Goal: Information Seeking & Learning: Learn about a topic

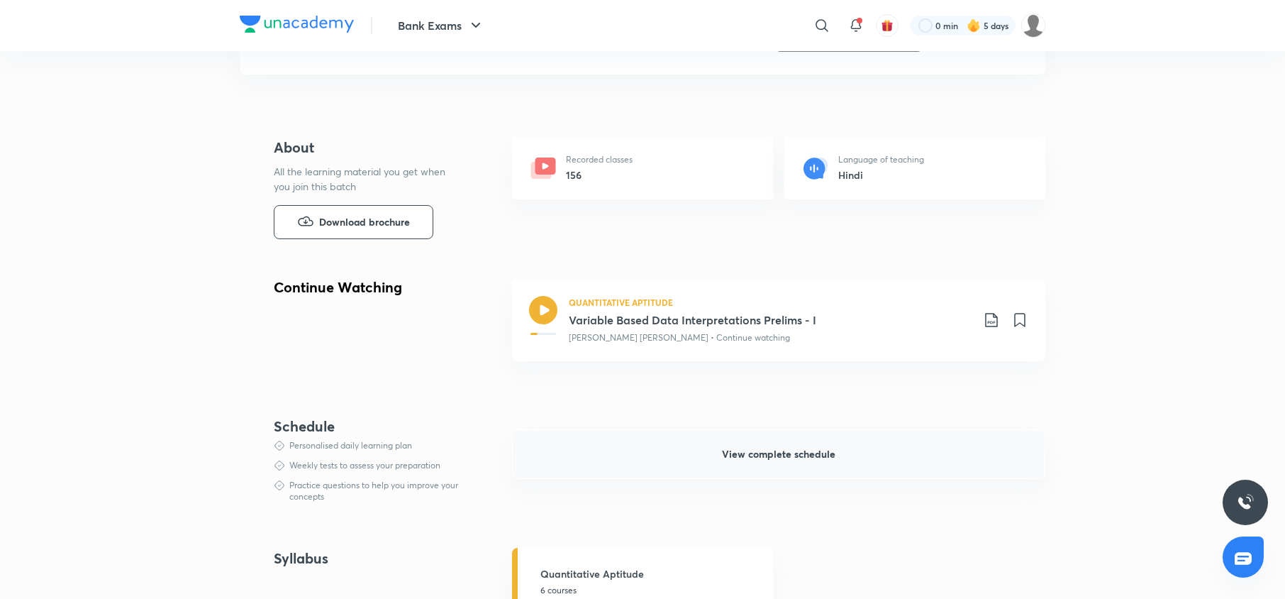
scroll to position [318, 0]
drag, startPoint x: 0, startPoint y: 0, endPoint x: 746, endPoint y: 455, distance: 873.6
click at [746, 455] on span "View complete schedule" at bounding box center [778, 454] width 113 height 14
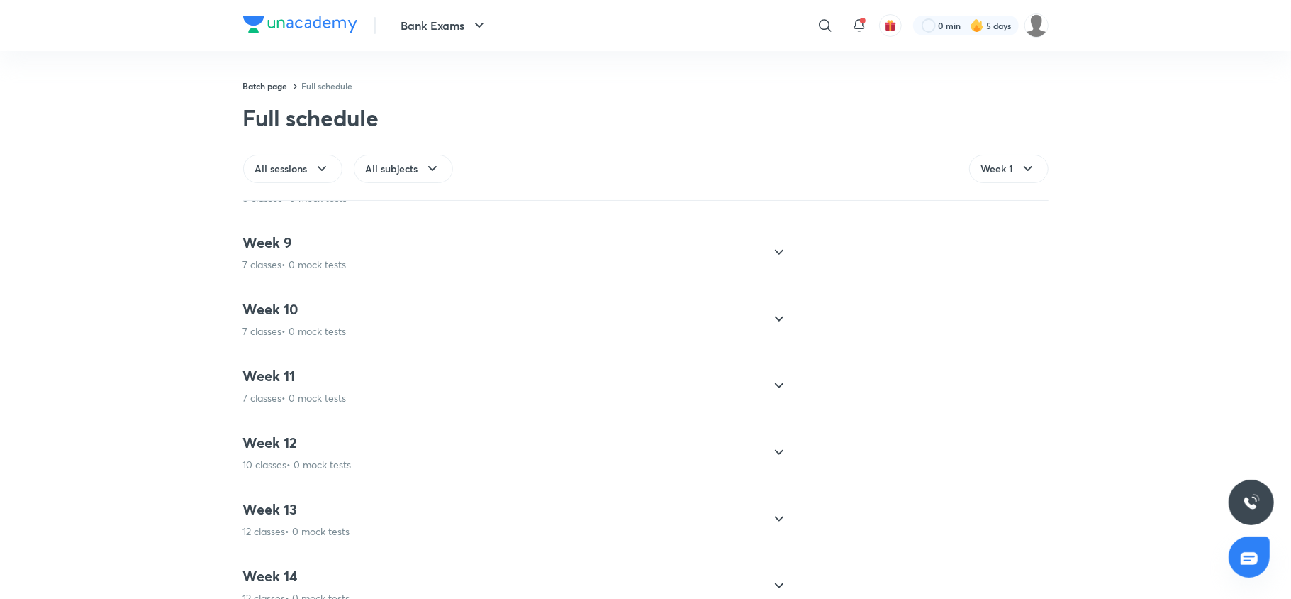
scroll to position [1169, 0]
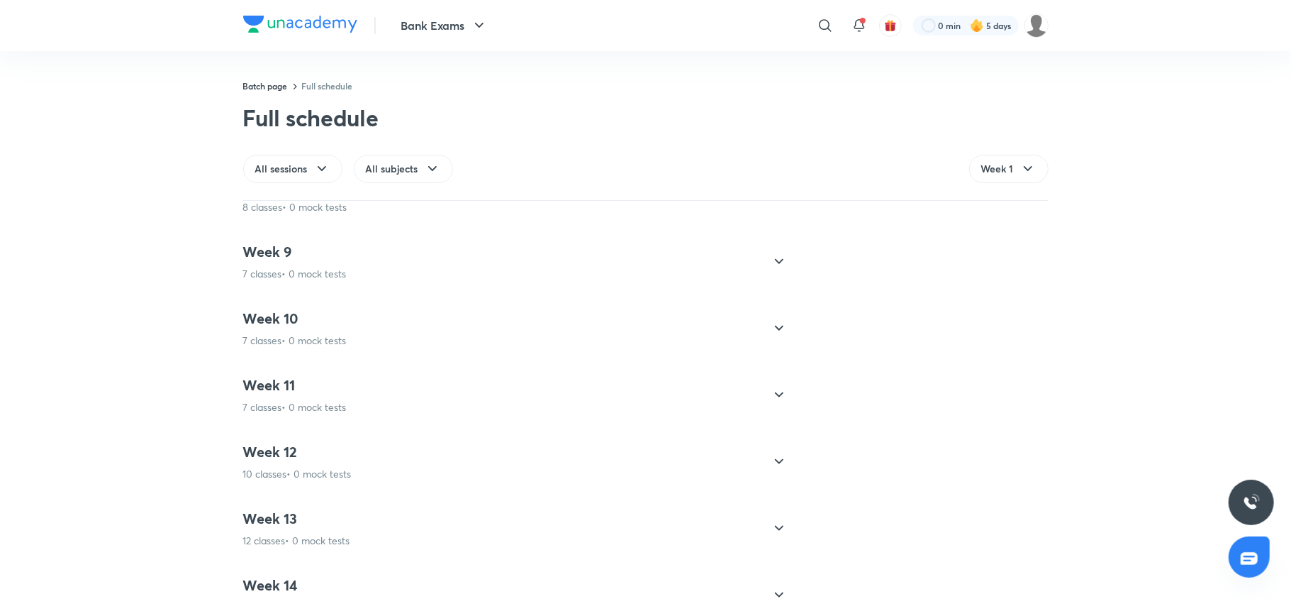
click at [304, 321] on h4 "Week 10" at bounding box center [295, 318] width 104 height 18
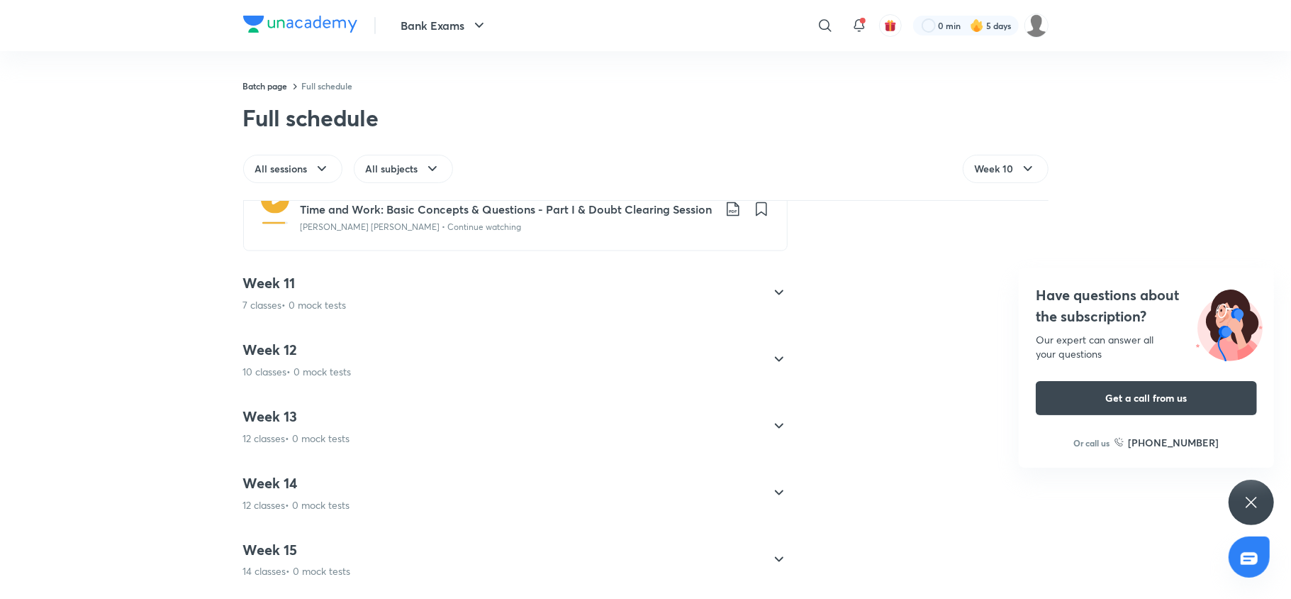
scroll to position [1510, 0]
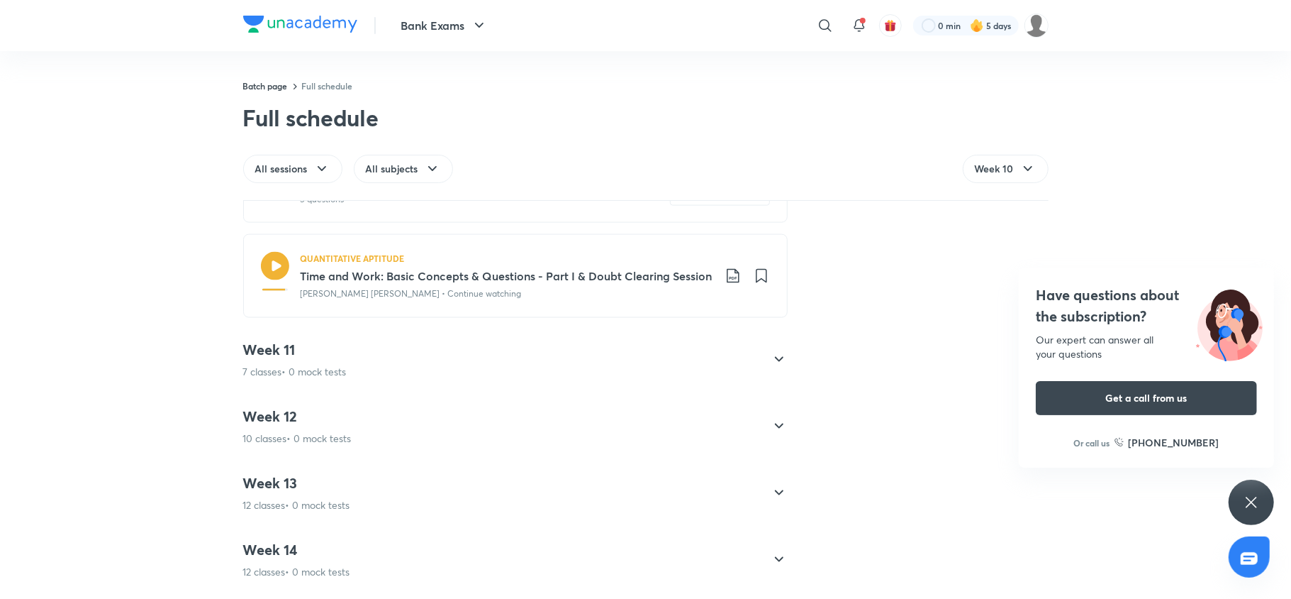
click at [267, 262] on icon at bounding box center [274, 266] width 28 height 28
